Goal: Task Accomplishment & Management: Complete application form

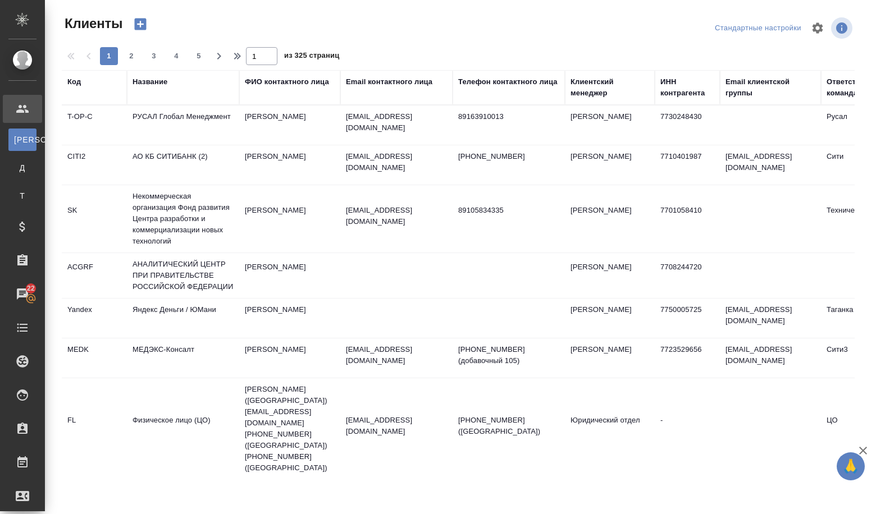
select select "RU"
click at [150, 81] on div "Название" at bounding box center [149, 81] width 35 height 11
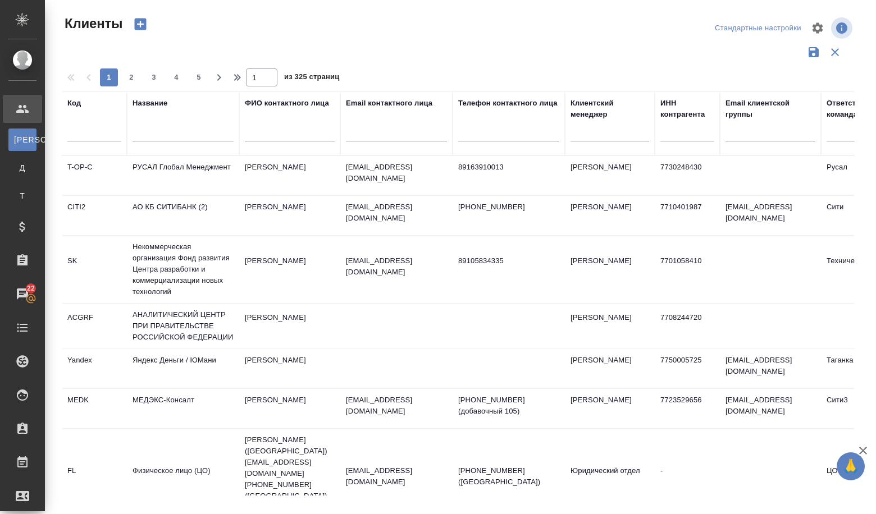
click at [146, 131] on div at bounding box center [182, 136] width 101 height 28
paste input "АППАРАТ ГОСУДАРСТВЕННОЙ ДУМЫ ФЕДЕРАЛЬНОГО СОБРАНИЯ РОССИЙСКОЙ ФЕДЕРАЦИИ"
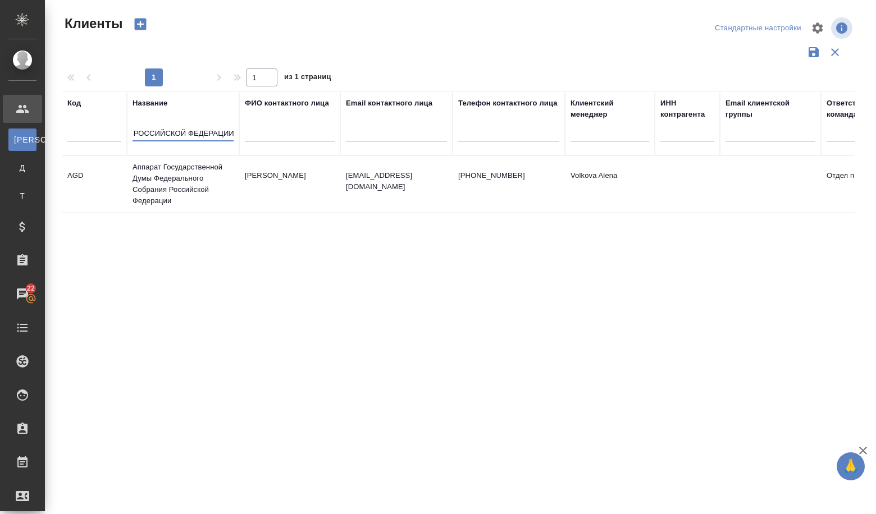
type input "АППАРАТ ГОСУДАРСТВЕННОЙ ДУМЫ ФЕДЕРАЛЬНОГО СОБРАНИЯ РОССИЙСКОЙ ФЕДЕРАЦИИ"
click at [159, 173] on td "Аппарат Государственной Думы Федерального Собрания Российской Федерации" at bounding box center [183, 184] width 112 height 56
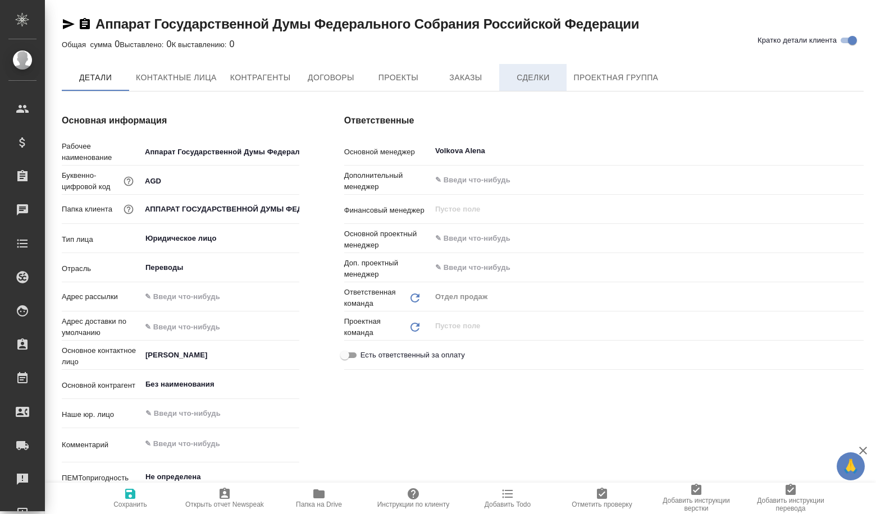
click at [519, 86] on button "Сделки" at bounding box center [532, 77] width 67 height 27
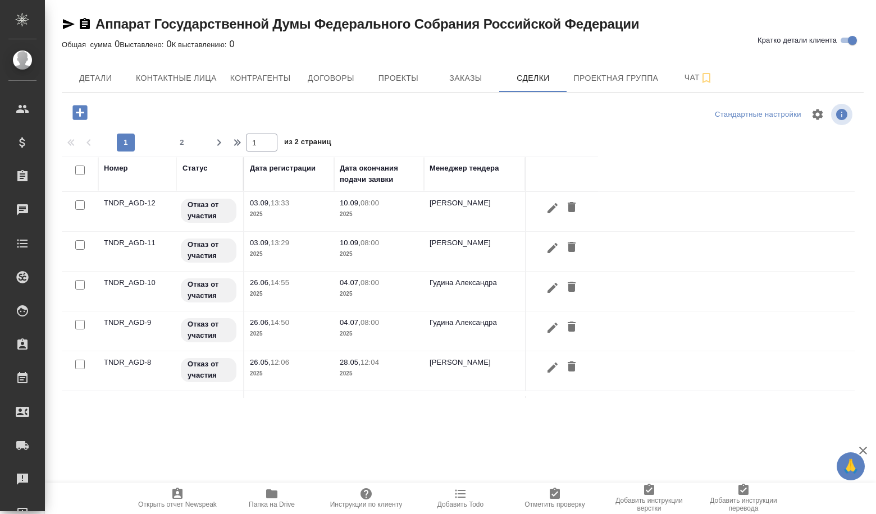
click at [81, 114] on icon "button" at bounding box center [79, 112] width 15 height 15
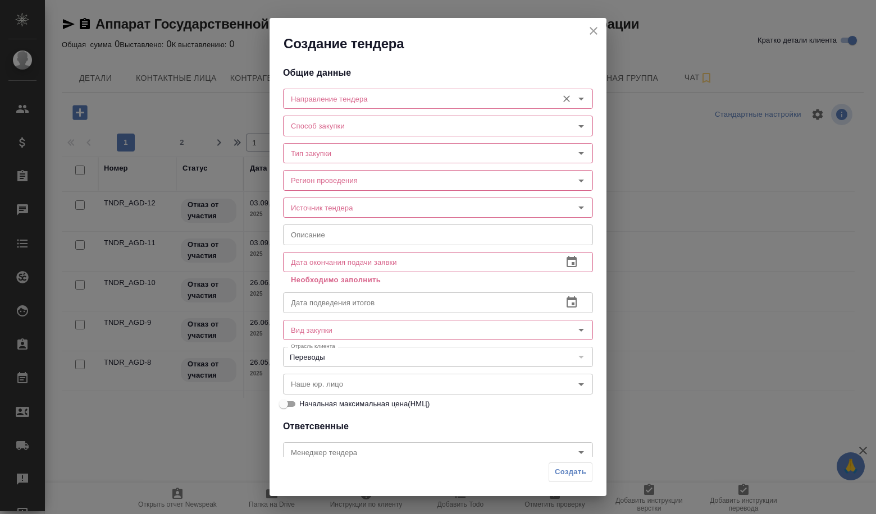
click at [394, 103] on input "Направление тендера" at bounding box center [418, 98] width 265 height 13
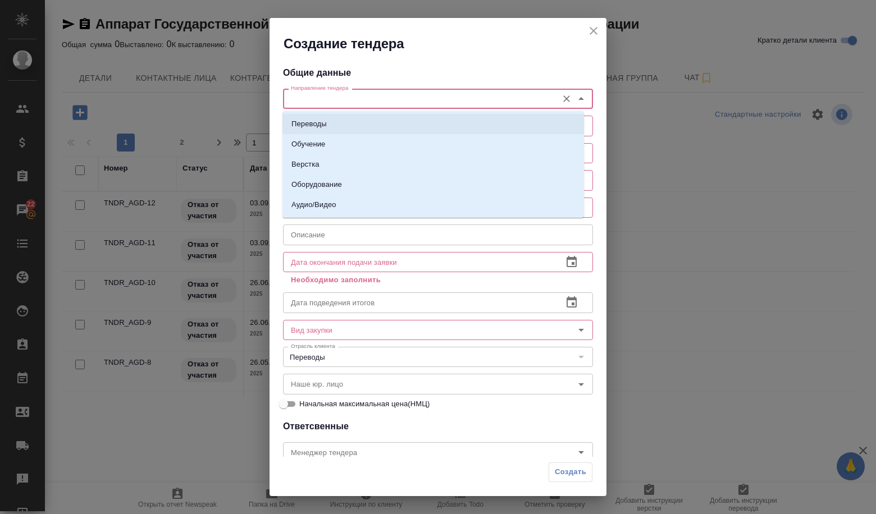
click at [383, 120] on li "Переводы" at bounding box center [432, 124] width 301 height 20
type input "Переводы"
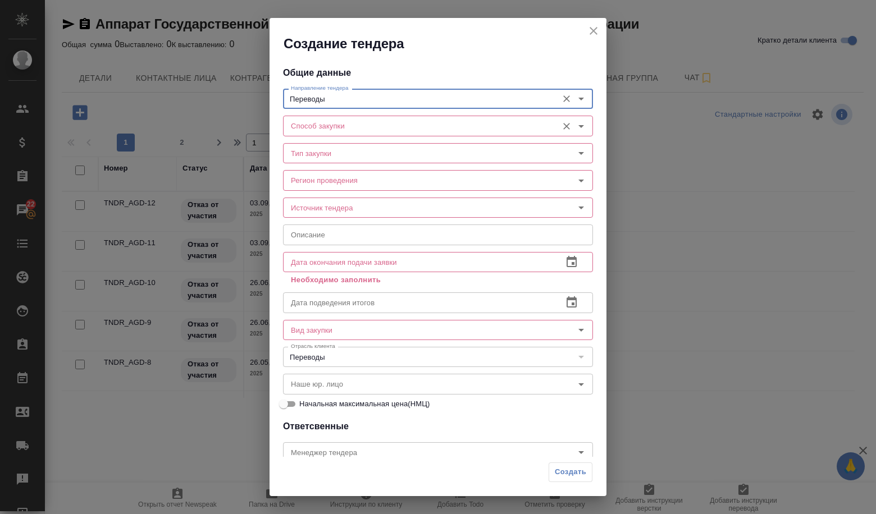
click at [379, 127] on input "Способ закупки" at bounding box center [418, 125] width 265 height 13
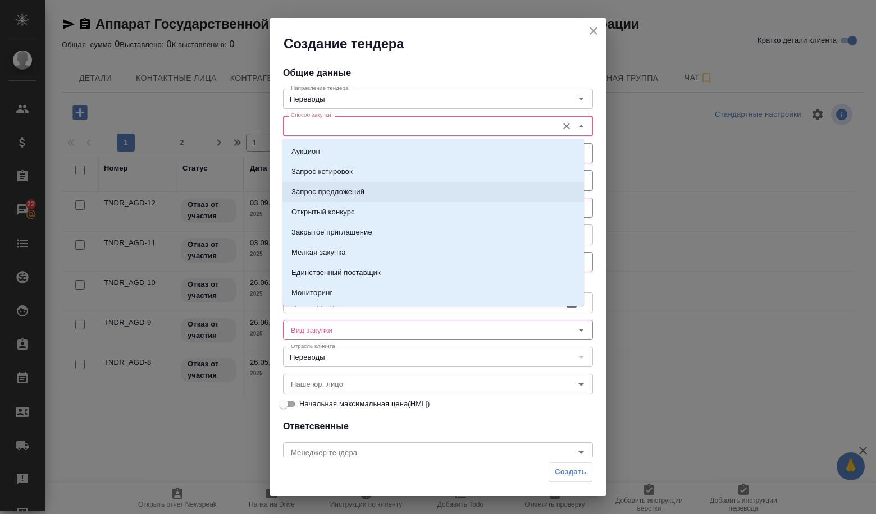
click at [364, 196] on p "Запрос предложений" at bounding box center [327, 191] width 73 height 11
type input "Запрос предложений"
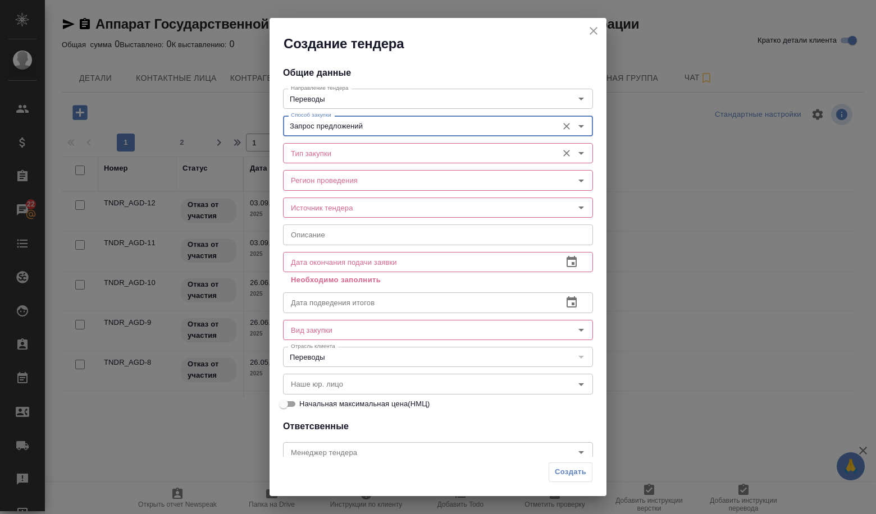
click at [348, 152] on input "Тип закупки" at bounding box center [418, 152] width 265 height 13
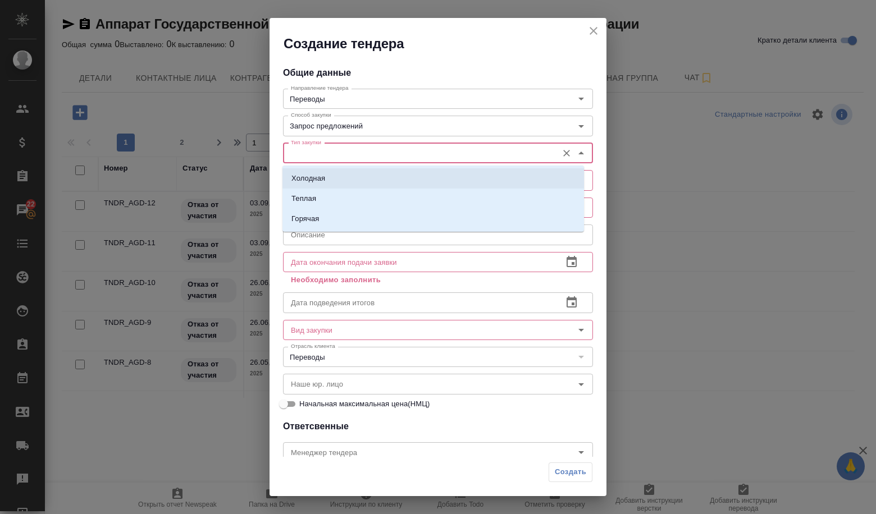
click at [346, 170] on li "Холодная" at bounding box center [432, 178] width 301 height 20
type input "Холодная"
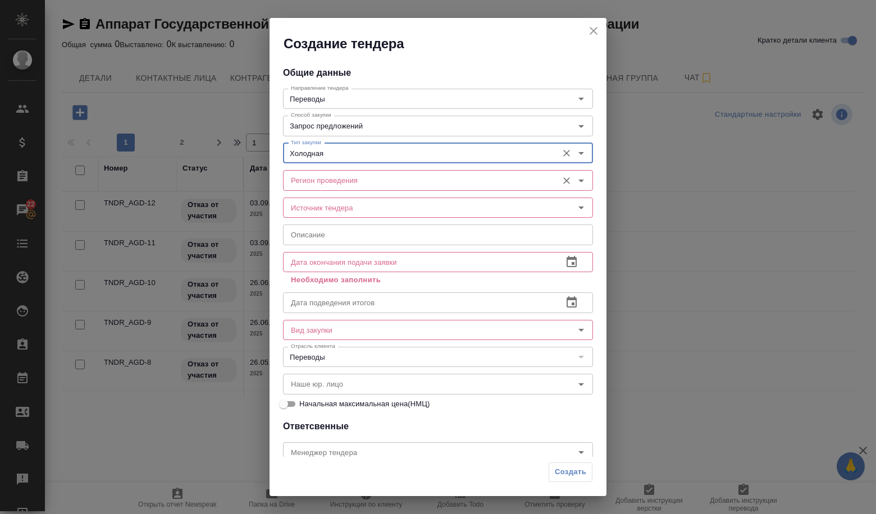
click at [342, 179] on input "Регион проведения" at bounding box center [418, 179] width 265 height 13
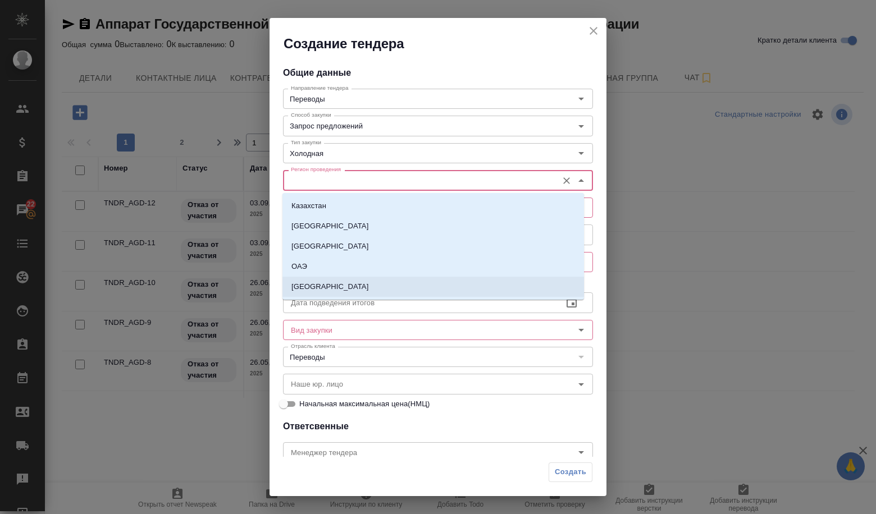
click at [336, 288] on li "[GEOGRAPHIC_DATA]" at bounding box center [432, 287] width 301 height 20
type input "[GEOGRAPHIC_DATA]"
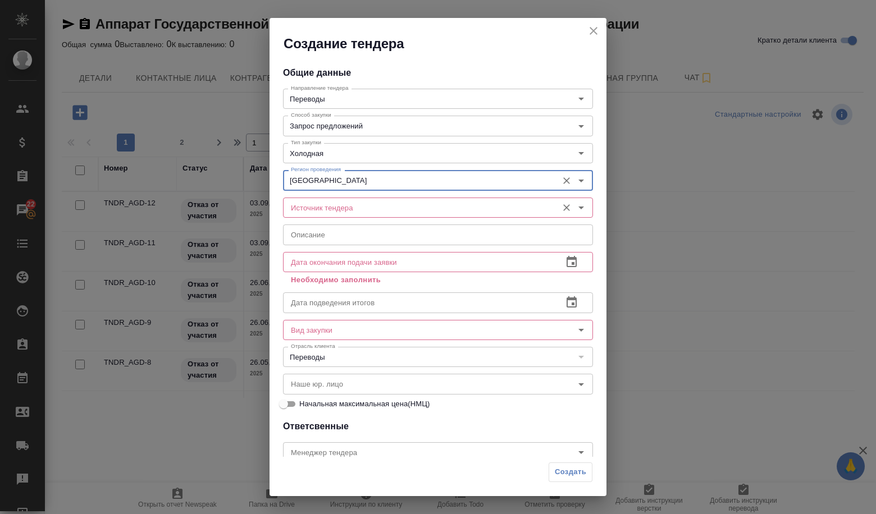
click at [326, 210] on input "Источник тендера" at bounding box center [418, 207] width 265 height 13
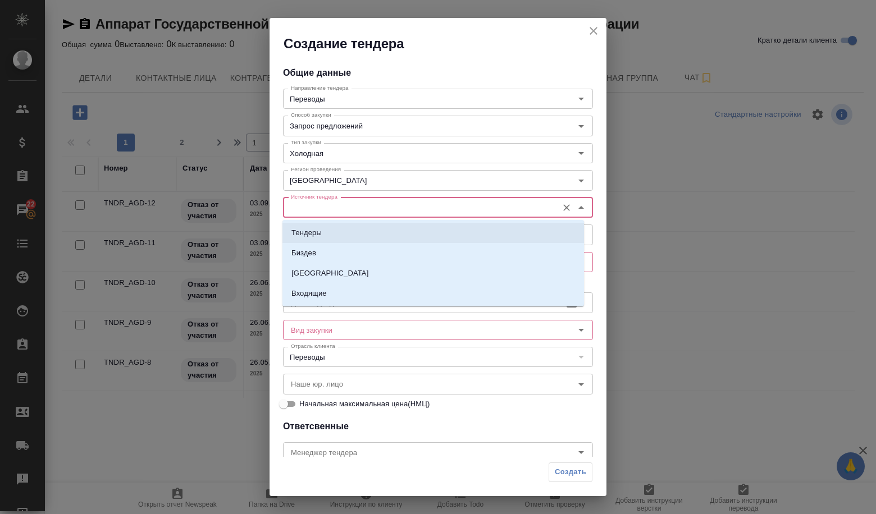
click at [323, 228] on li "Тендеры" at bounding box center [432, 233] width 301 height 20
type input "Тендеры"
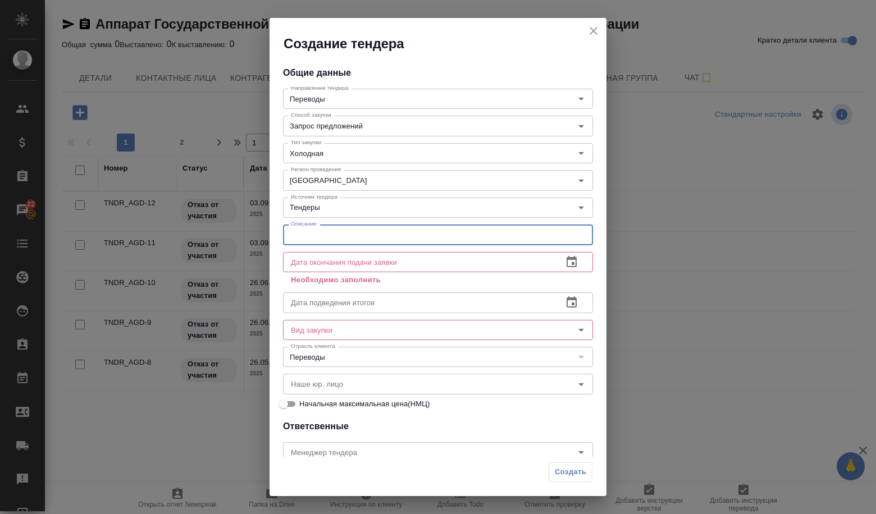
click at [324, 238] on input "text" at bounding box center [438, 234] width 310 height 20
paste input "Оказание услуг переводчиков"
type input "Оказание услуг переводчиков"
click at [566, 262] on icon "button" at bounding box center [571, 261] width 13 height 13
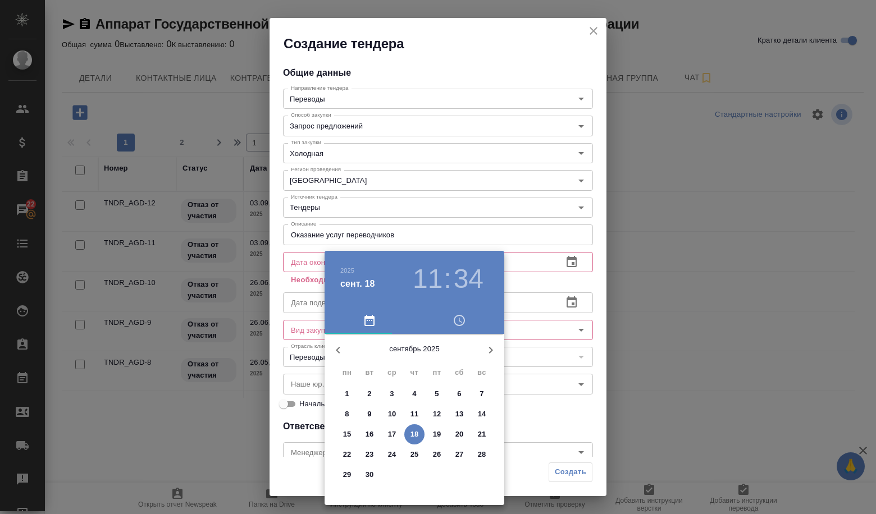
click at [414, 455] on p "25" at bounding box center [414, 454] width 8 height 11
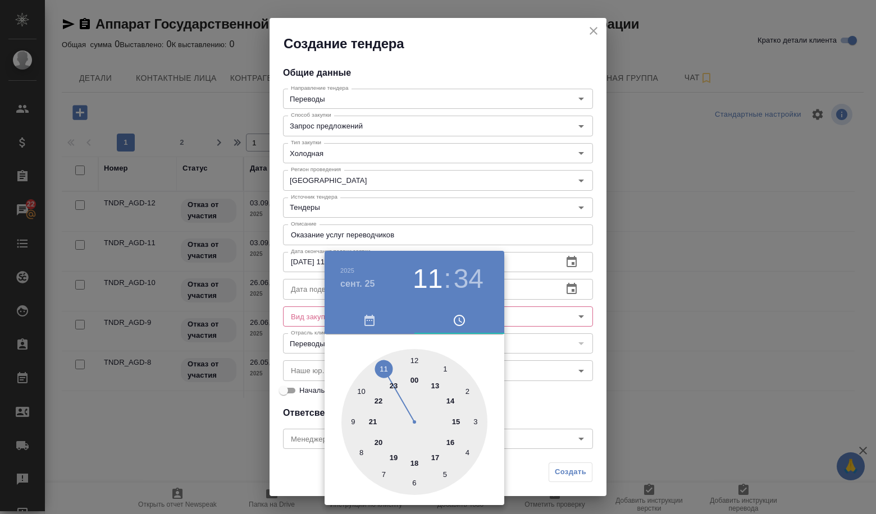
click at [361, 452] on div at bounding box center [414, 422] width 146 height 146
click at [414, 358] on div at bounding box center [414, 422] width 146 height 146
type input "25.09.2025 08:00"
click at [538, 396] on div at bounding box center [438, 257] width 876 height 514
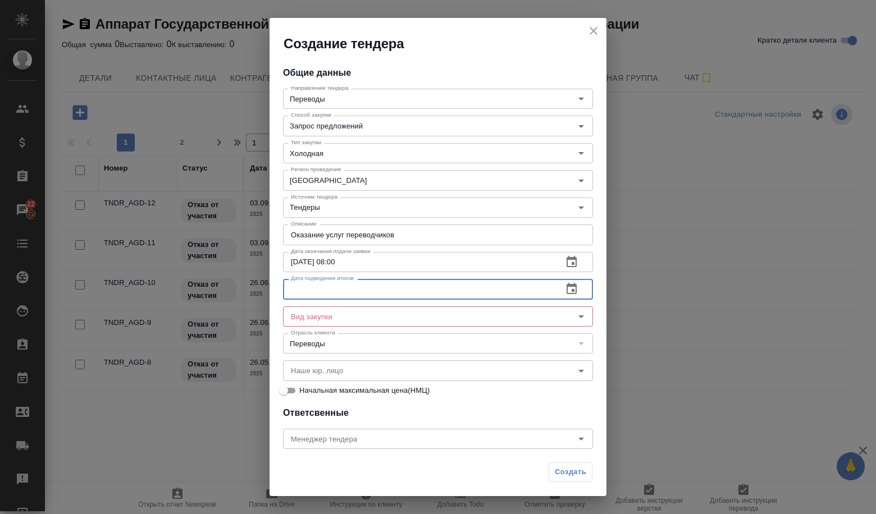
click at [374, 294] on input "text" at bounding box center [418, 289] width 271 height 20
click at [373, 290] on input "text" at bounding box center [418, 289] width 271 height 20
click at [571, 285] on button "button" at bounding box center [571, 289] width 27 height 27
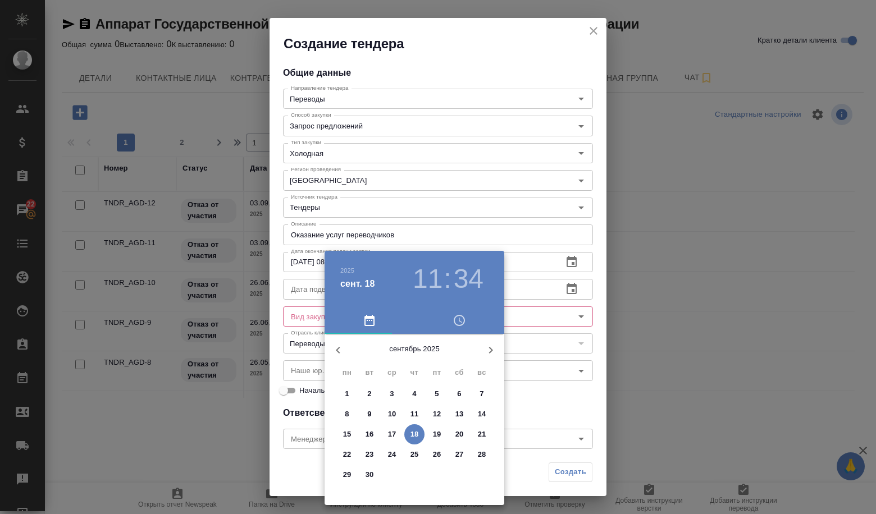
click at [368, 476] on p "30" at bounding box center [369, 474] width 8 height 11
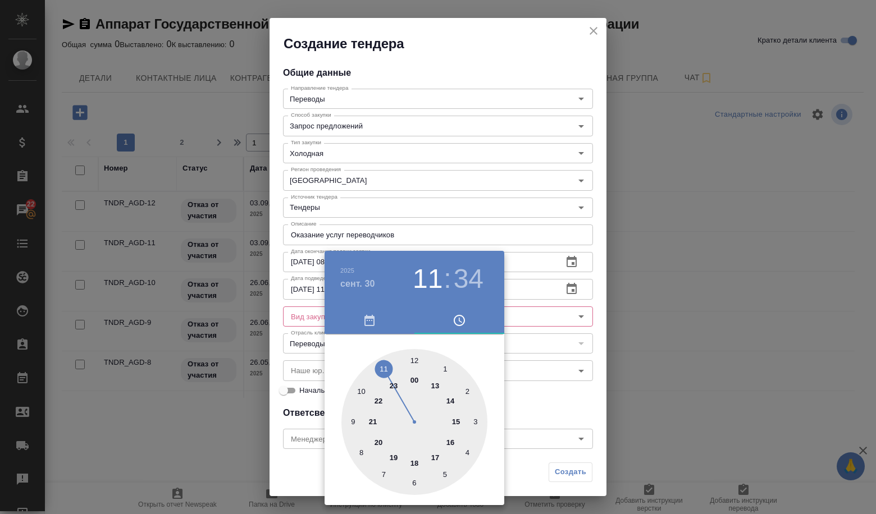
click at [415, 359] on div at bounding box center [414, 422] width 146 height 146
click at [415, 363] on div at bounding box center [414, 422] width 146 height 146
type input "30.09.2025 12:00"
click at [505, 387] on div at bounding box center [438, 257] width 876 height 514
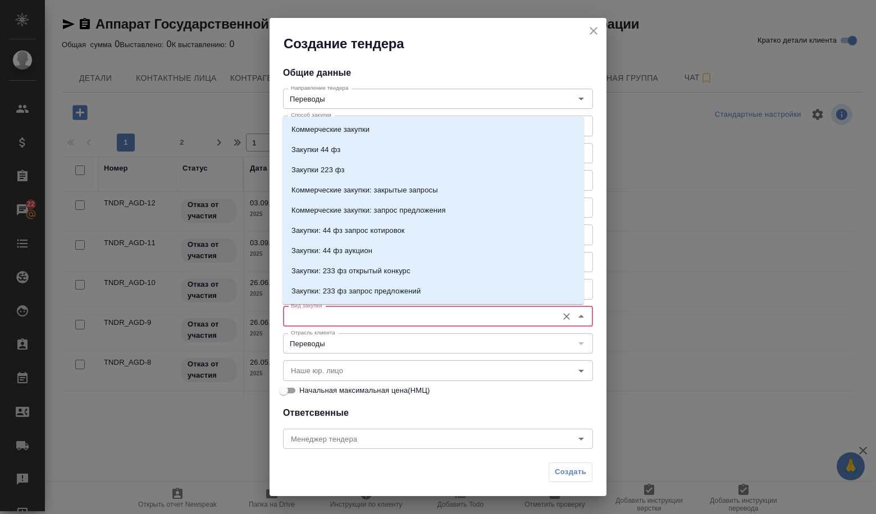
click at [372, 315] on input "Вид закупки" at bounding box center [418, 316] width 265 height 13
click at [346, 156] on li "Закупки 44 фз" at bounding box center [432, 150] width 301 height 20
type input "Закупки 44 фз"
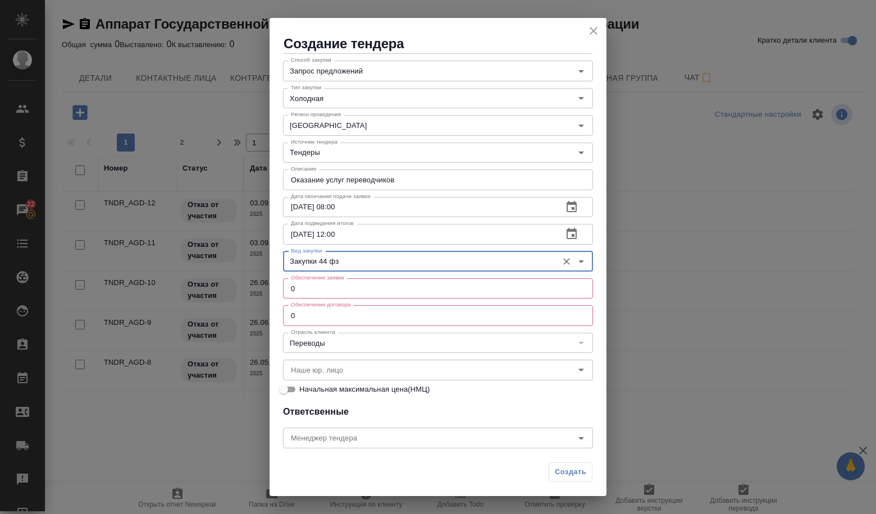
scroll to position [56, 0]
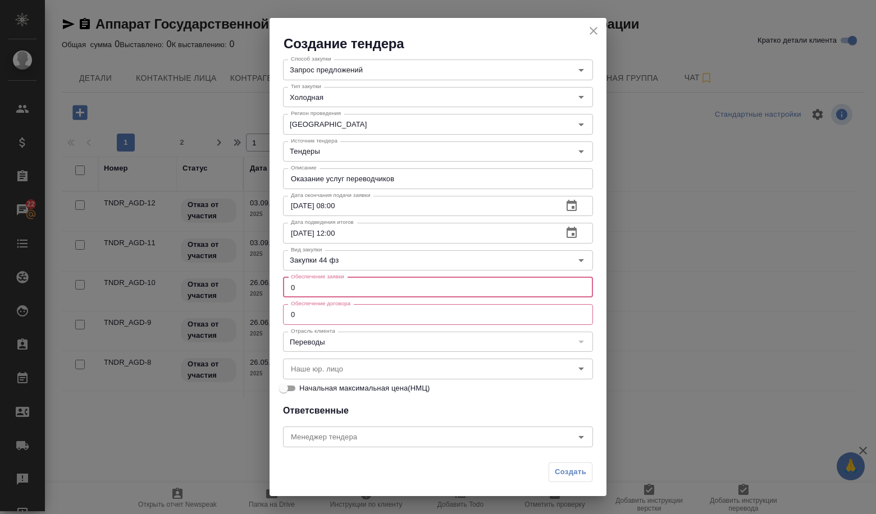
drag, startPoint x: 301, startPoint y: 287, endPoint x: 276, endPoint y: 285, distance: 25.4
click at [276, 285] on div "Общие данные Направление тендера Переводы Направление тендера Способ закупки За…" at bounding box center [437, 255] width 337 height 404
drag, startPoint x: 300, startPoint y: 319, endPoint x: 281, endPoint y: 317, distance: 19.2
click at [281, 317] on div "Общие данные Направление тендера Переводы Направление тендера Способ закупки За…" at bounding box center [437, 255] width 337 height 404
paste input "3"
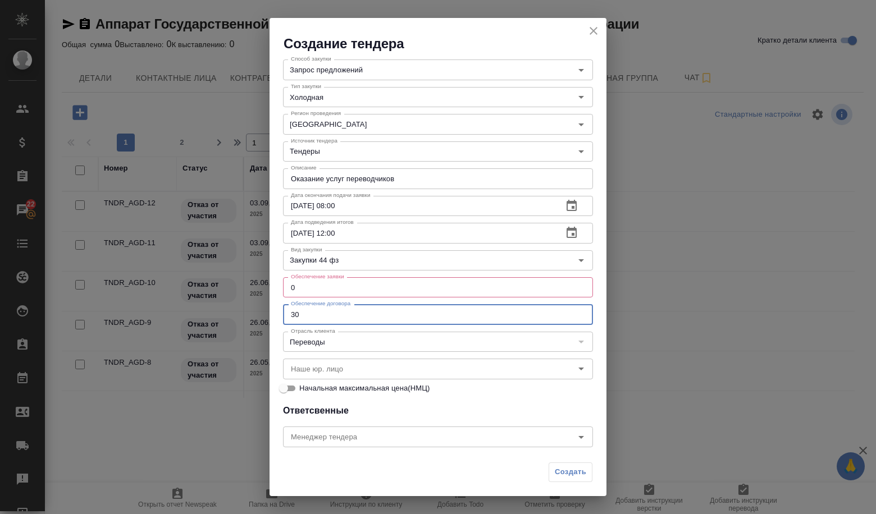
type input "30"
drag, startPoint x: 294, startPoint y: 288, endPoint x: 286, endPoint y: 288, distance: 7.9
click at [286, 288] on input "0" at bounding box center [438, 287] width 310 height 20
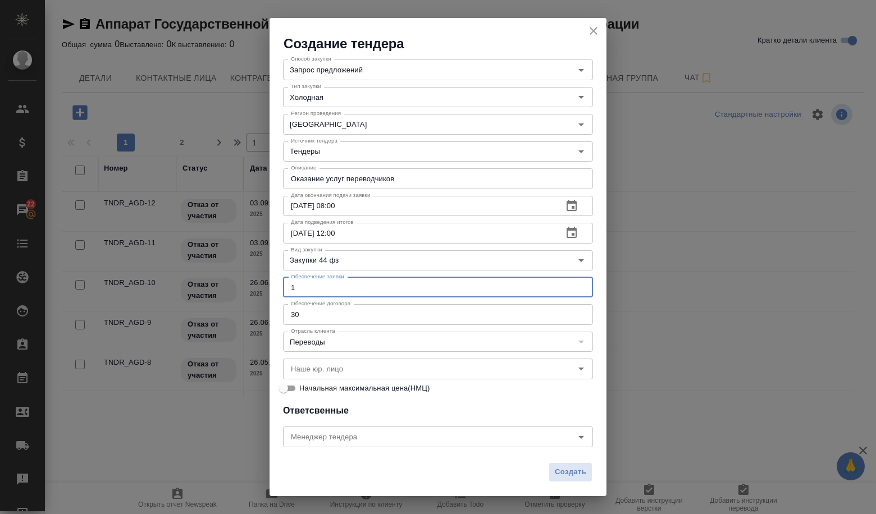
type input "0"
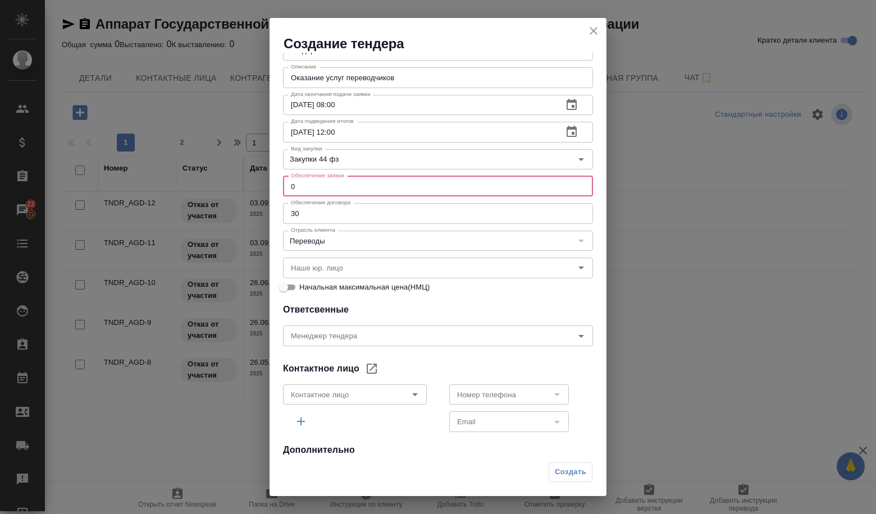
scroll to position [168, 0]
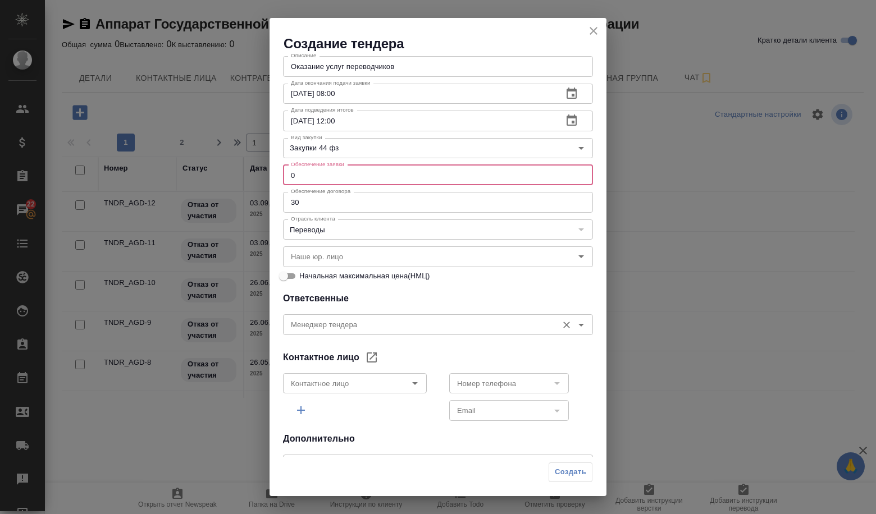
click at [485, 325] on input "Менеджер тендера" at bounding box center [418, 324] width 265 height 13
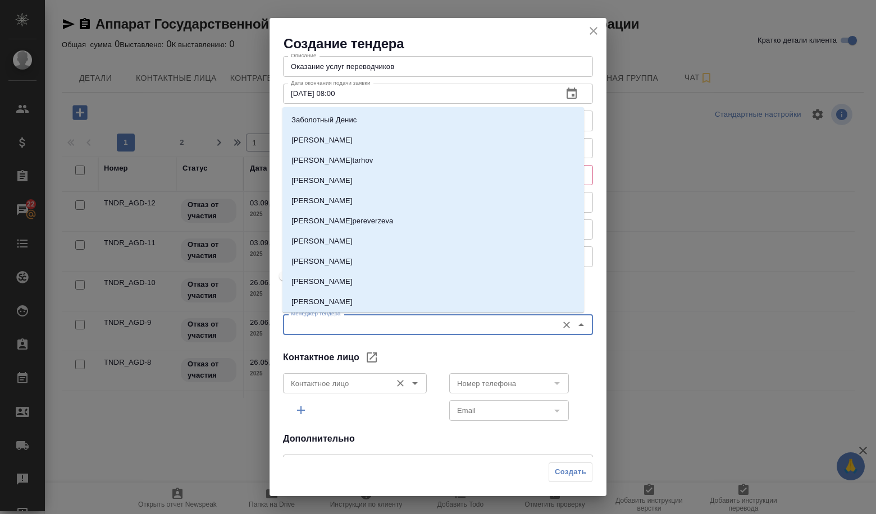
click at [415, 388] on icon "Open" at bounding box center [414, 383] width 13 height 13
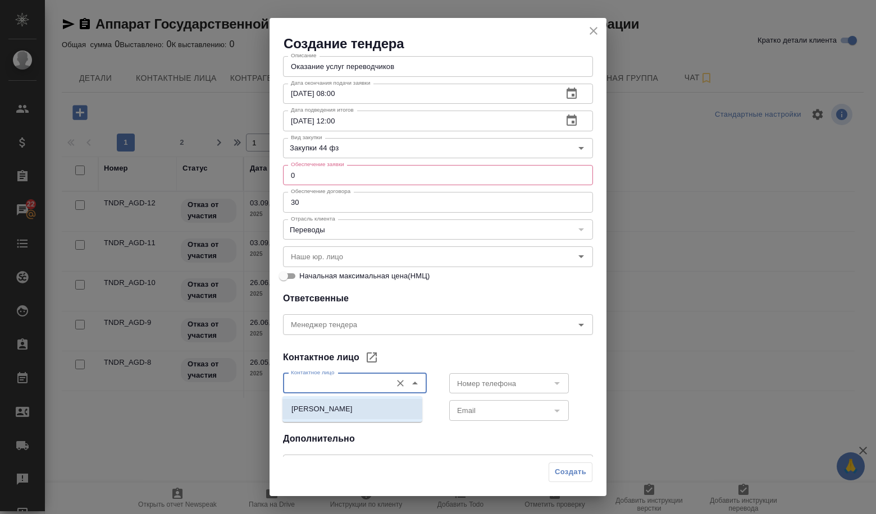
click at [383, 410] on li "[PERSON_NAME]" at bounding box center [352, 409] width 140 height 20
type input "[PERSON_NAME]"
click at [550, 382] on icon "Open" at bounding box center [556, 383] width 13 height 13
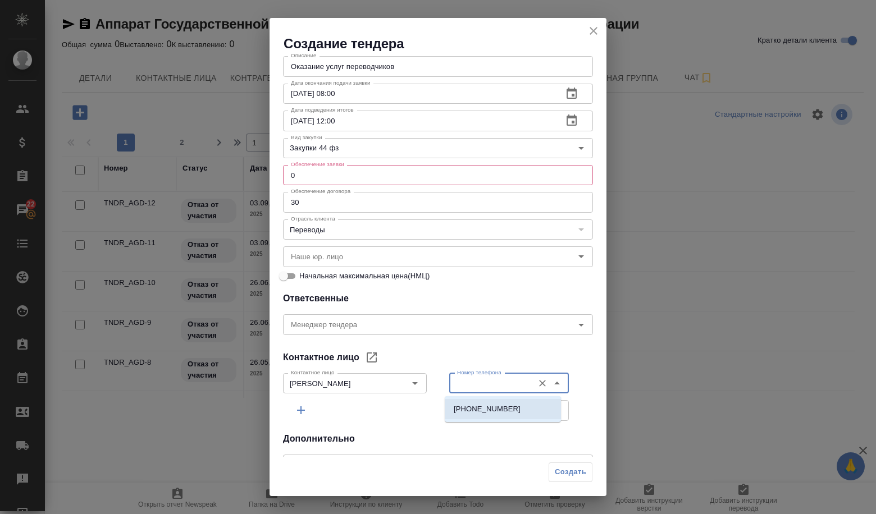
drag, startPoint x: 466, startPoint y: 404, endPoint x: 472, endPoint y: 413, distance: 11.1
click at [466, 404] on p "[PHONE_NUMBER]" at bounding box center [486, 409] width 67 height 11
type input "[PHONE_NUMBER]"
click at [550, 412] on icon "Open" at bounding box center [556, 410] width 13 height 13
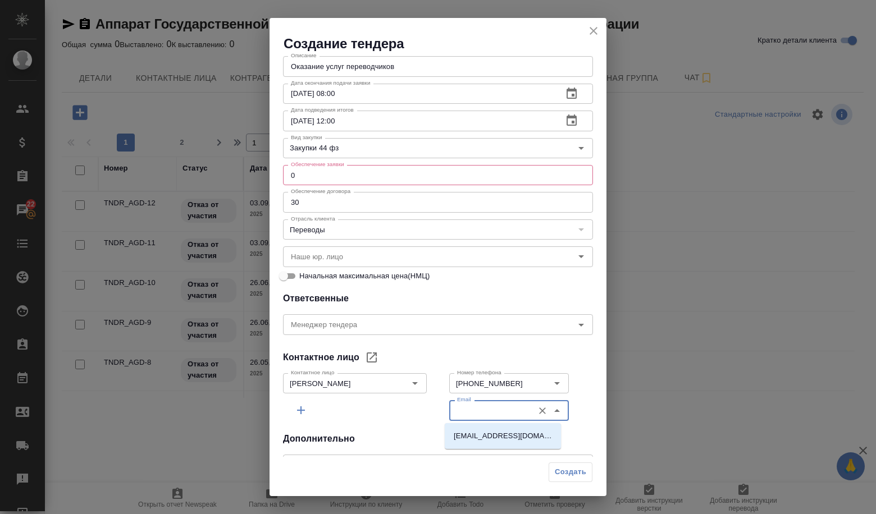
click at [503, 428] on li "[EMAIL_ADDRESS][DOMAIN_NAME]" at bounding box center [502, 436] width 116 height 20
type input "[EMAIL_ADDRESS][DOMAIN_NAME]"
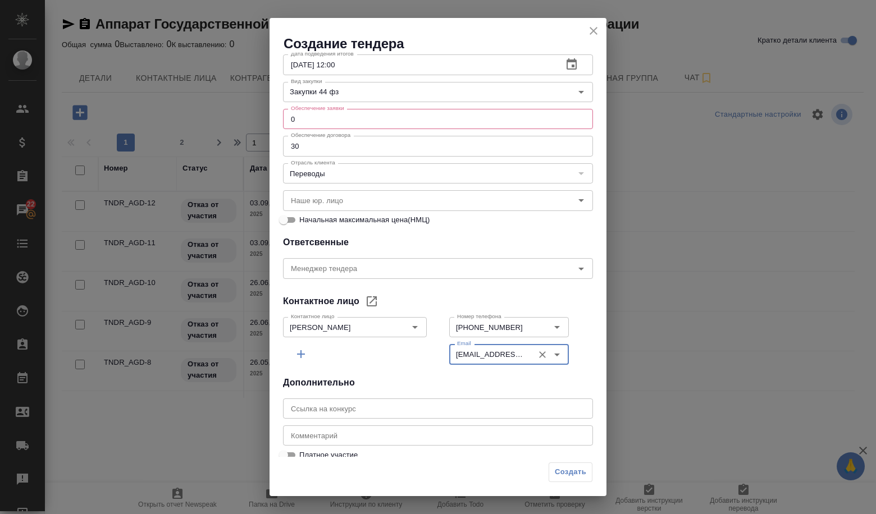
scroll to position [234, 0]
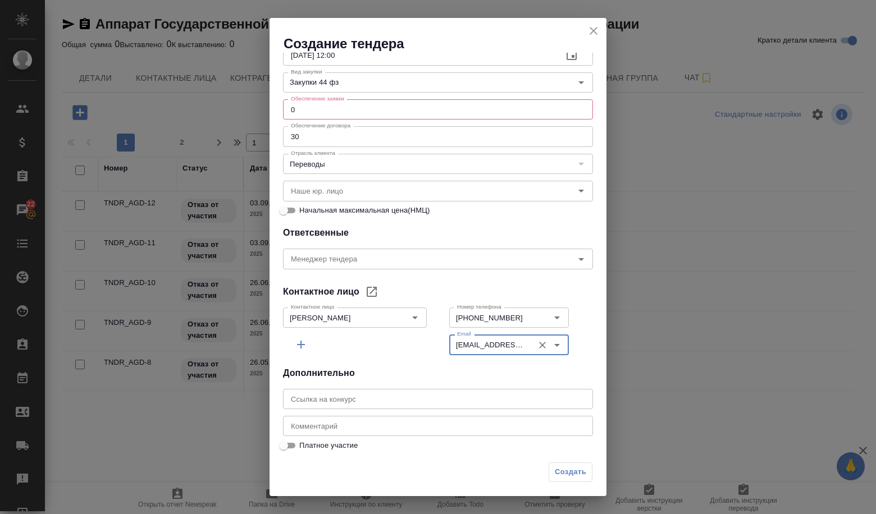
click at [407, 416] on div "x Комментарий" at bounding box center [438, 426] width 310 height 20
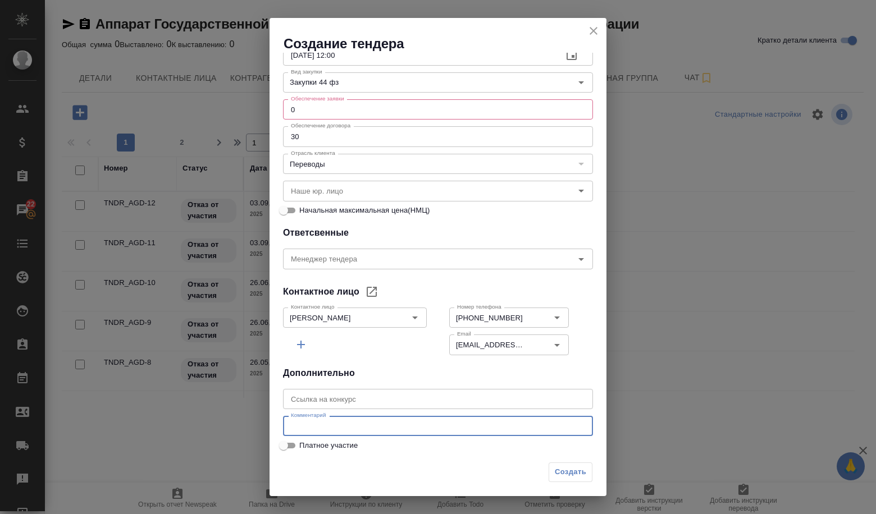
click at [403, 398] on input "text" at bounding box center [438, 399] width 310 height 20
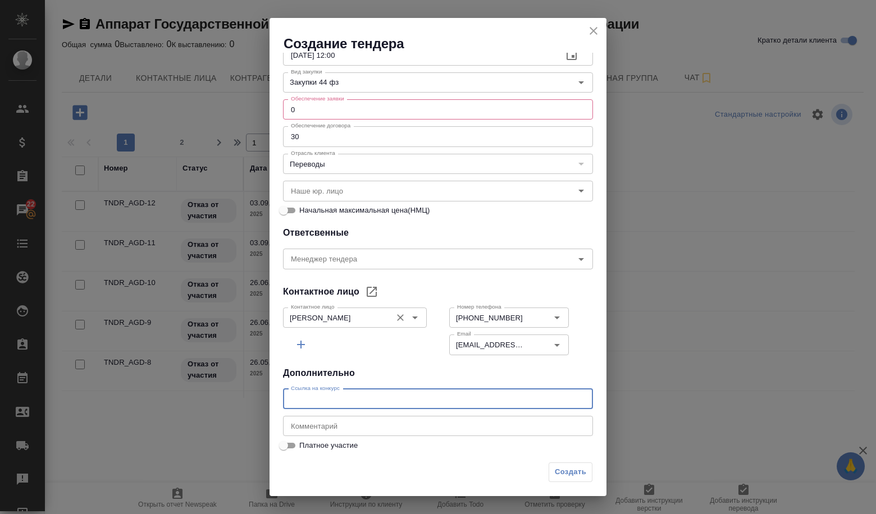
paste input "https://zakupki.gov.ru/epz/order/notice/ea20/view/common-info.html?regNumber=01…"
type input "https://zakupki.gov.ru/epz/order/notice/ea20/view/common-info.html?regNumber=01…"
click at [567, 477] on div "Создать" at bounding box center [570, 472] width 44 height 20
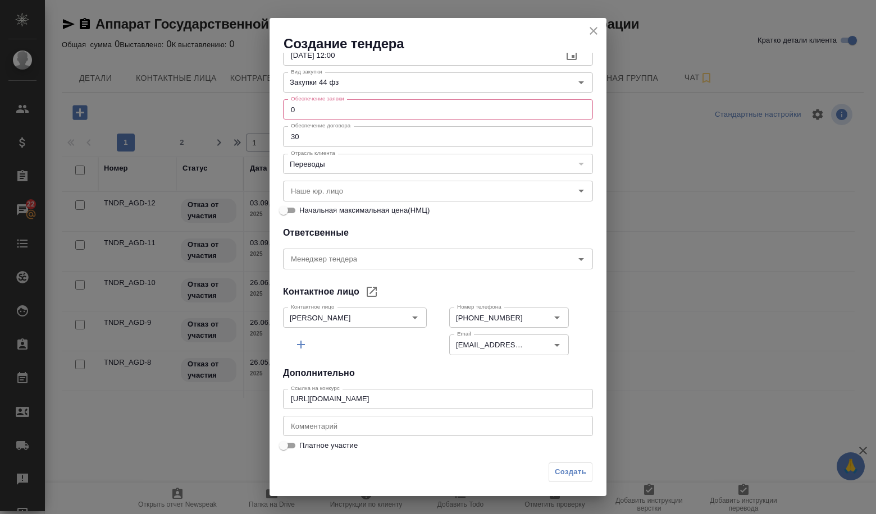
click at [567, 472] on div "Создать" at bounding box center [570, 472] width 44 height 20
click at [564, 476] on div "Создать" at bounding box center [570, 472] width 44 height 20
click at [564, 471] on div "Создать" at bounding box center [570, 472] width 44 height 20
click at [565, 469] on div "Создать" at bounding box center [570, 472] width 44 height 20
click at [564, 469] on div "Создать" at bounding box center [570, 472] width 44 height 20
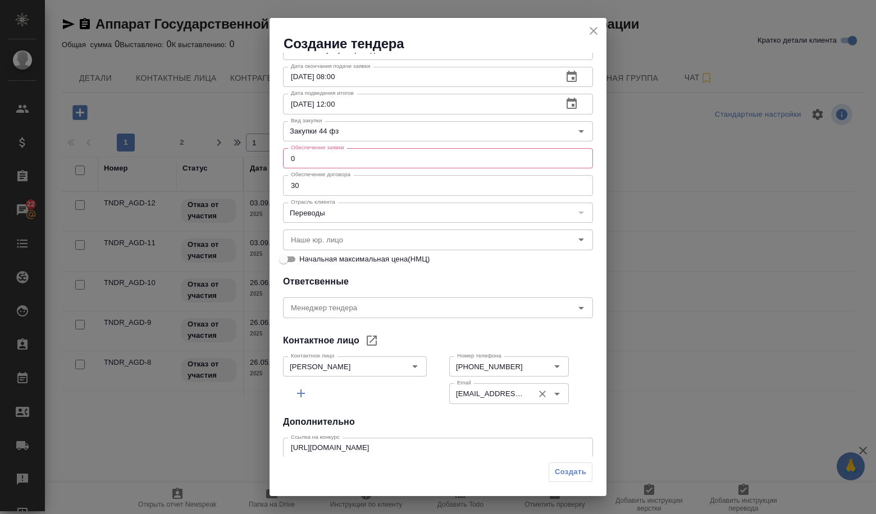
scroll to position [66, 0]
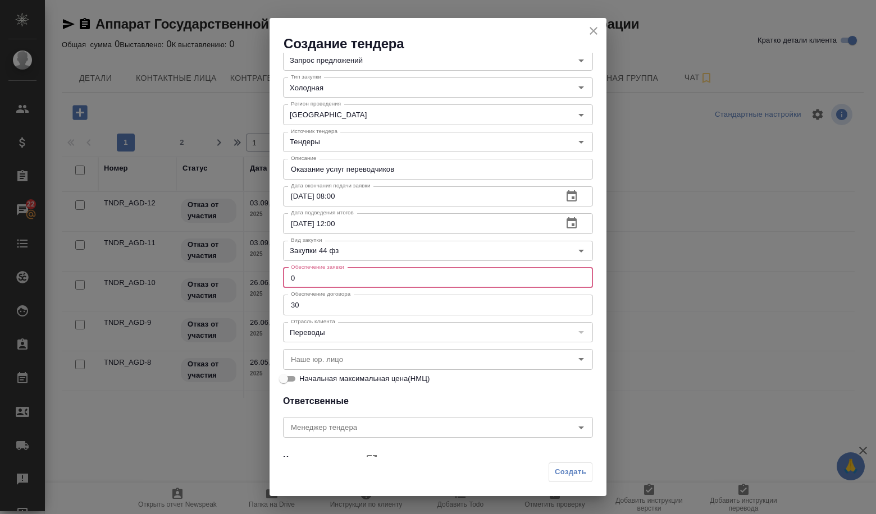
drag, startPoint x: 319, startPoint y: 273, endPoint x: 278, endPoint y: 267, distance: 41.5
click at [278, 267] on div "Общие данные Направление тендера Переводы Направление тендера Способ закупки За…" at bounding box center [437, 255] width 337 height 404
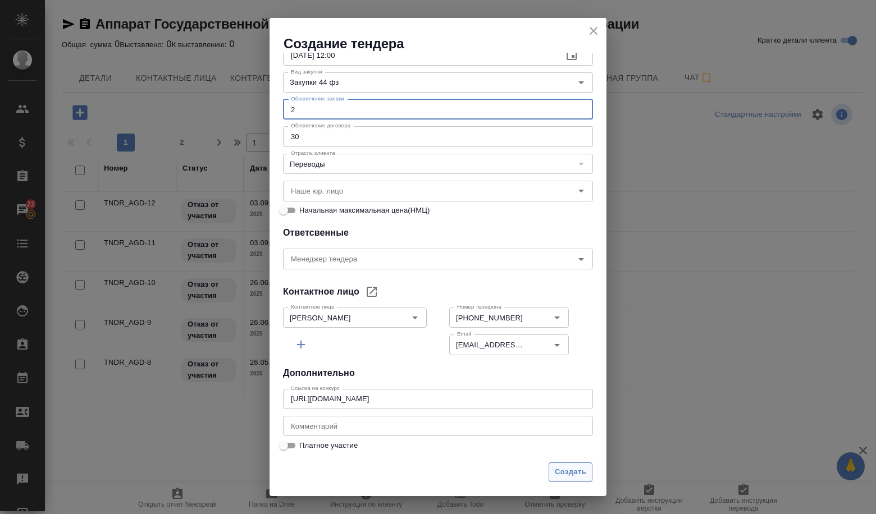
type input "2"
click at [554, 470] on span "Создать" at bounding box center [569, 472] width 31 height 13
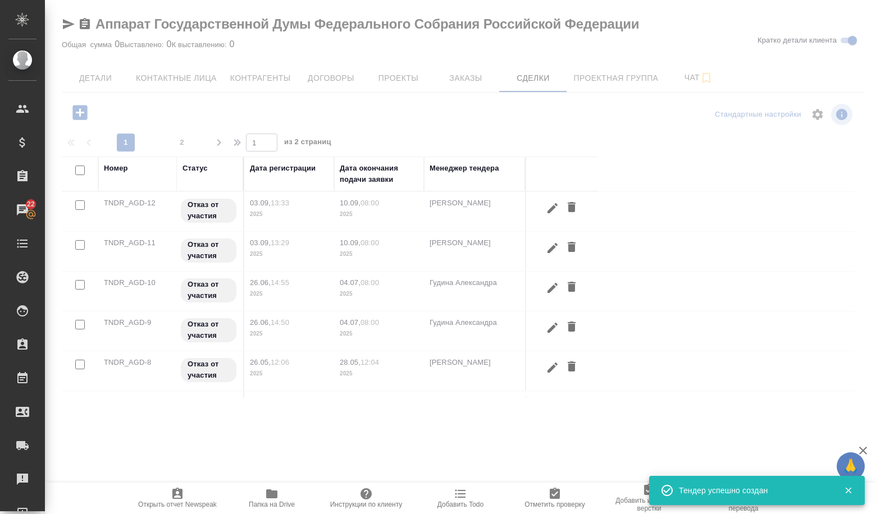
scroll to position [0, 0]
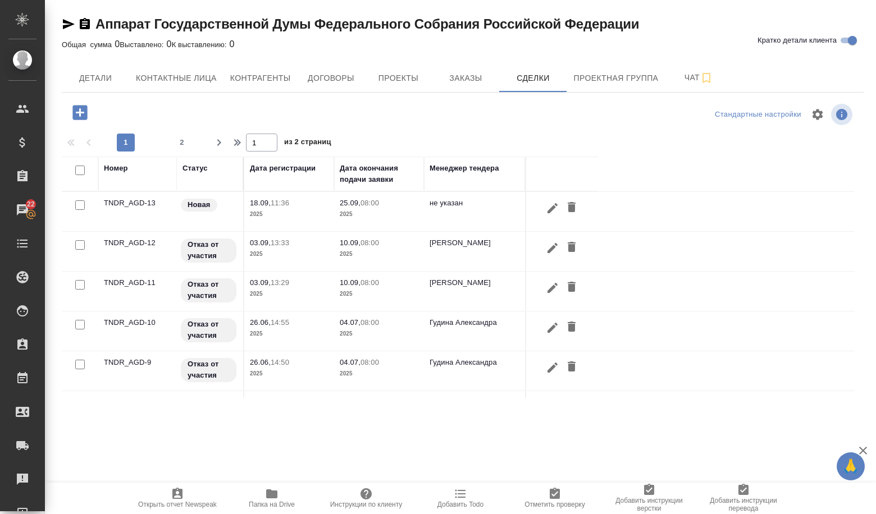
click at [120, 201] on td "TNDR_AGD-13" at bounding box center [137, 211] width 79 height 39
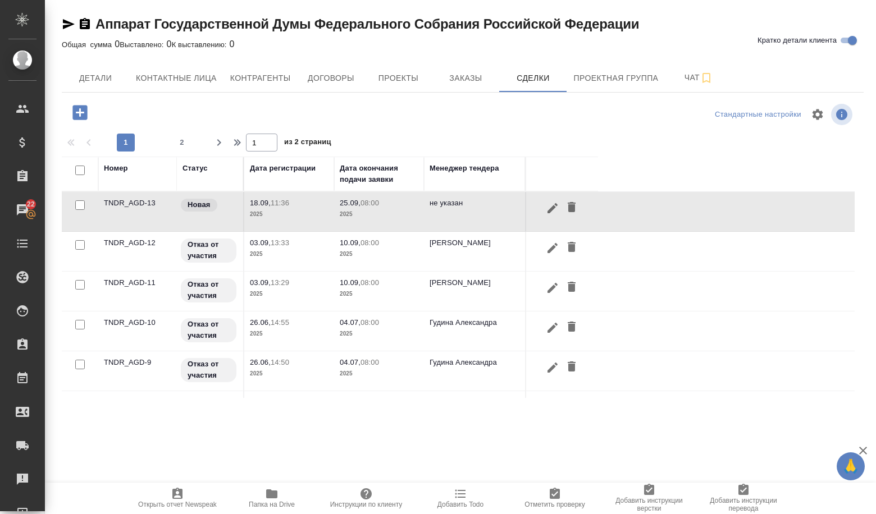
click at [120, 201] on td "TNDR_AGD-13" at bounding box center [137, 211] width 79 height 39
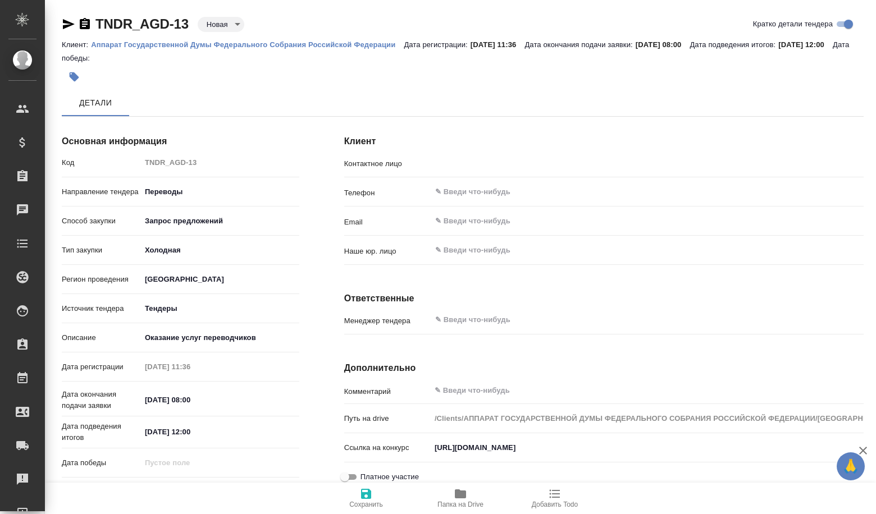
type input "[PERSON_NAME]"
click at [222, 24] on body "🙏 .cls-1 fill:#fff; AWATERA Volkova Alena Клиенты Спецификации Заказы Чаты Todo…" at bounding box center [438, 257] width 876 height 514
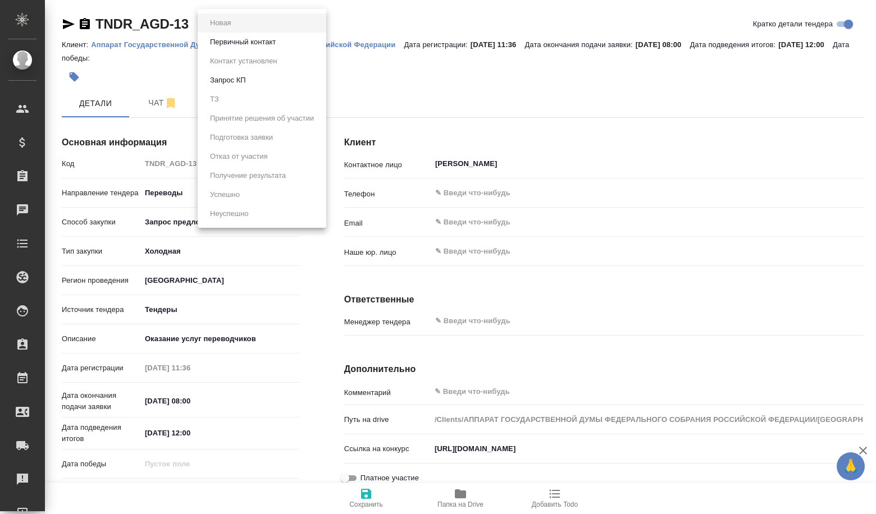
click at [236, 45] on button "Первичный контакт" at bounding box center [243, 42] width 72 height 12
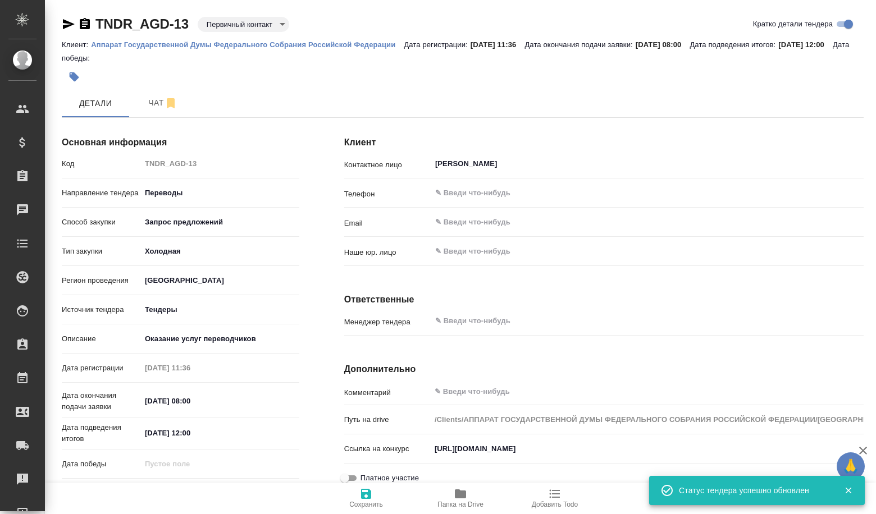
click at [236, 29] on body "🙏 .cls-1 fill:#fff; AWATERA Volkova Alena Клиенты Спецификации Заказы Чаты Todo…" at bounding box center [438, 257] width 876 height 514
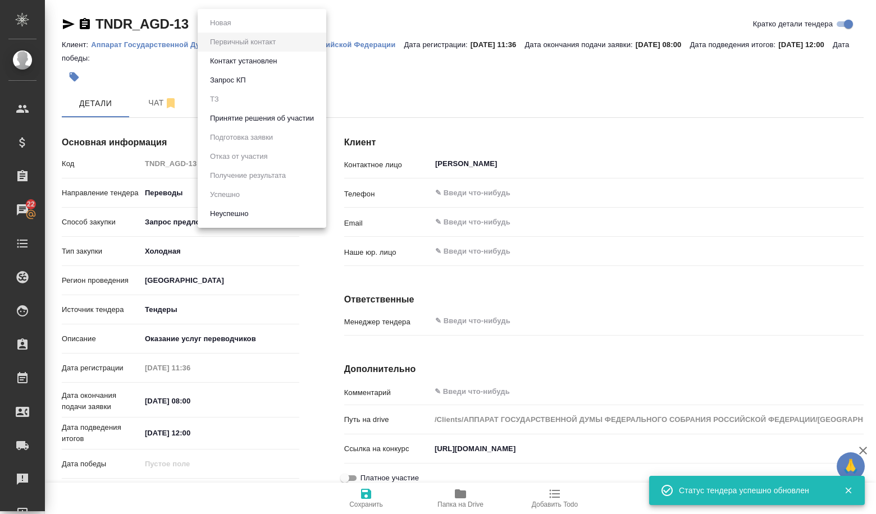
click at [279, 121] on button "Принятие решения об участии" at bounding box center [262, 118] width 111 height 12
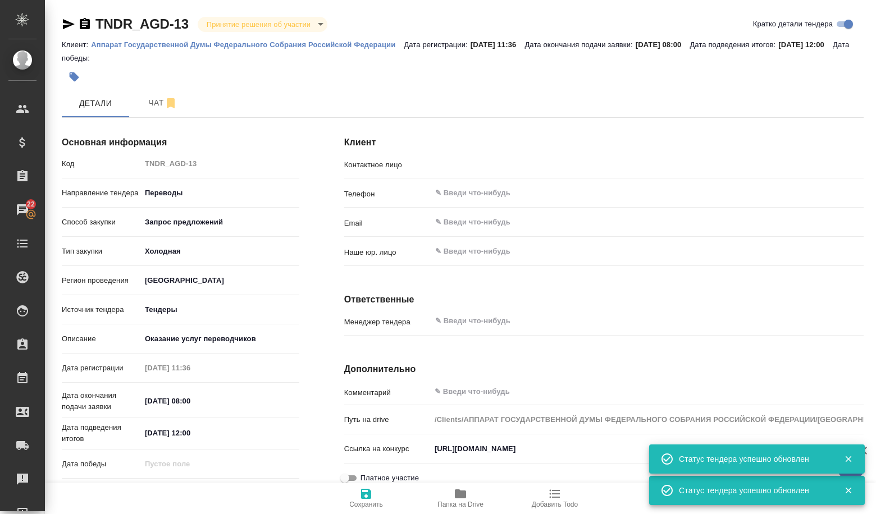
type input "[PERSON_NAME]"
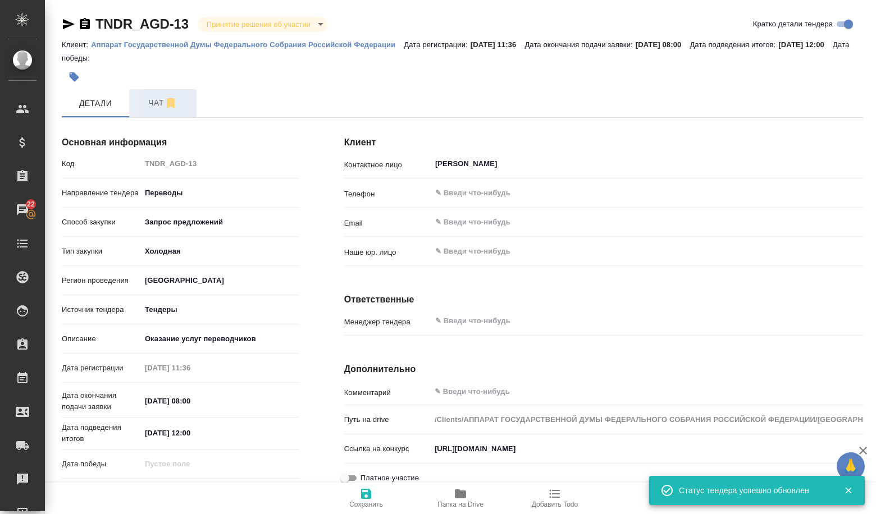
click at [151, 111] on button "Чат" at bounding box center [162, 103] width 67 height 28
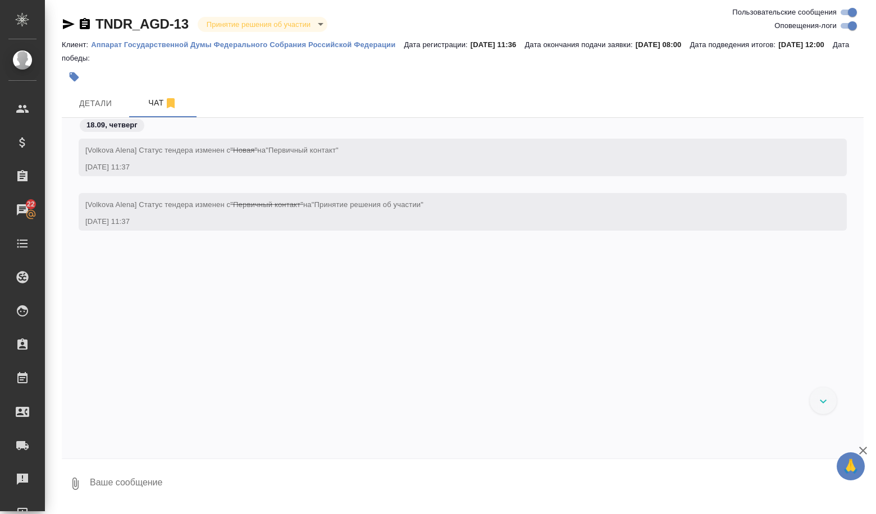
click at [136, 484] on textarea at bounding box center [476, 484] width 774 height 38
paste textarea "Общая информация о закупке Внимание! За нарушение требований антимонопольного з…"
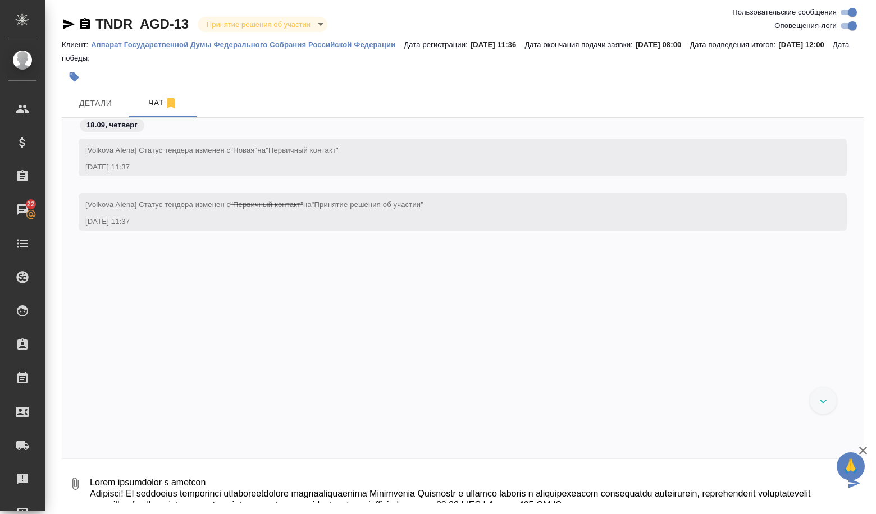
scroll to position [1657, 0]
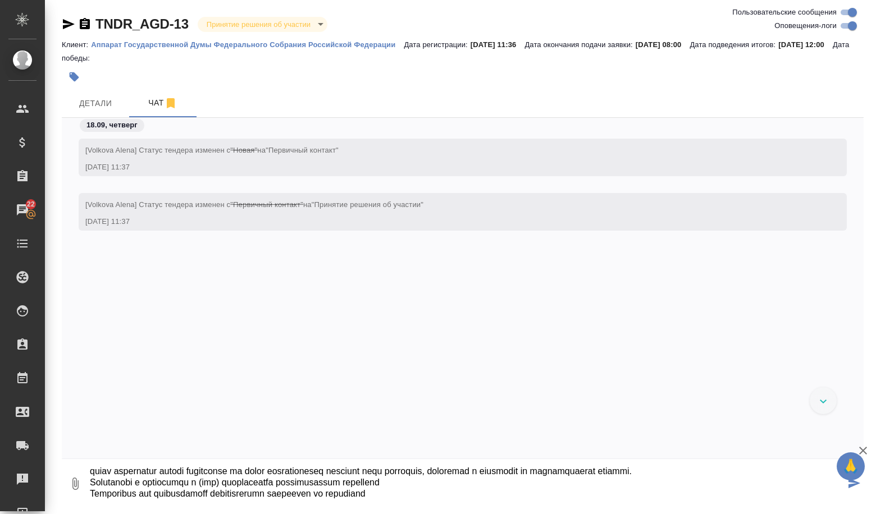
type textarea "Общая информация о закупке Внимание! За нарушение требований антимонопольного з…"
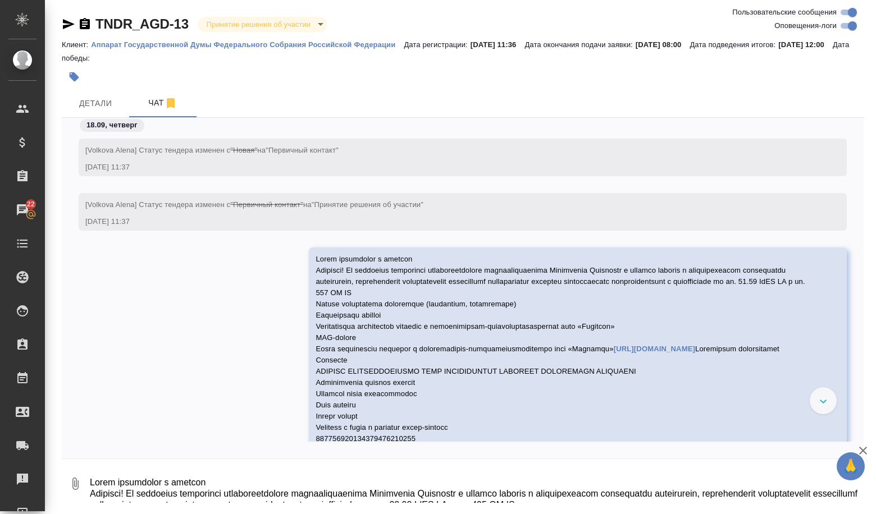
scroll to position [109, 0]
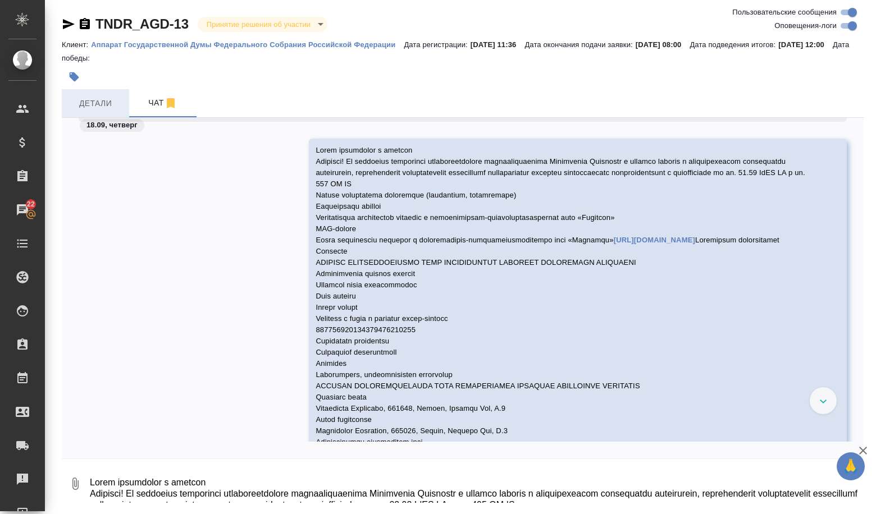
click at [106, 109] on span "Детали" at bounding box center [95, 104] width 54 height 14
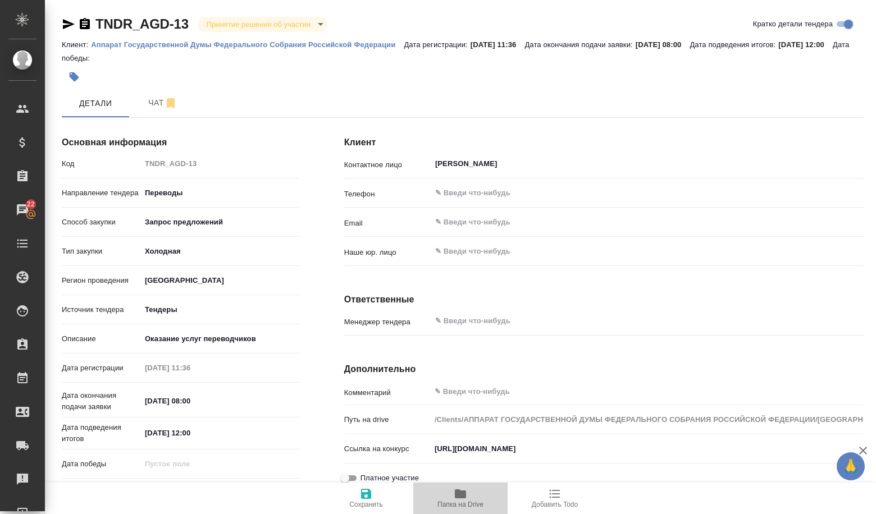
click at [452, 494] on span "Папка на Drive" at bounding box center [460, 497] width 81 height 21
click at [177, 100] on span "Чат" at bounding box center [163, 103] width 54 height 14
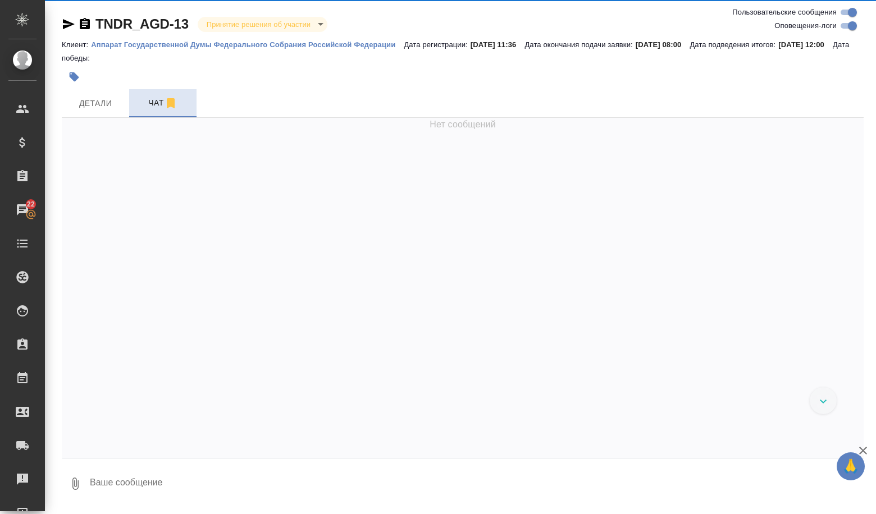
scroll to position [109, 0]
